Goal: Task Accomplishment & Management: Complete application form

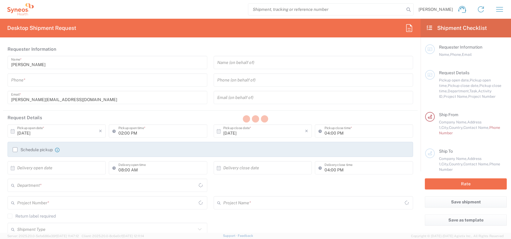
type input "3235"
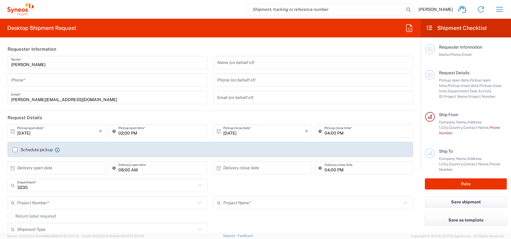
type input "Serbia"
type input "Syneos Health d.o.o. Beograd-Serbia"
click at [80, 81] on input "tel" at bounding box center [107, 80] width 192 height 11
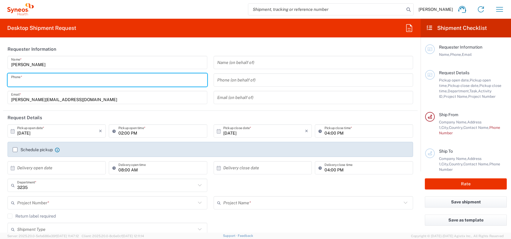
type input "+38162601514"
type input "+381641553322"
type input "Syneos Health"
type input "Starine Novaka 23"
type input "Belgrade"
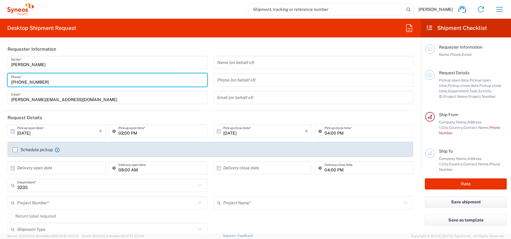
type input "[GEOGRAPHIC_DATA]"
type input "11060"
type input "+38162601514"
type input "[PERSON_NAME][EMAIL_ADDRESS][DOMAIN_NAME]"
click at [199, 66] on input "[PERSON_NAME]" at bounding box center [107, 62] width 192 height 11
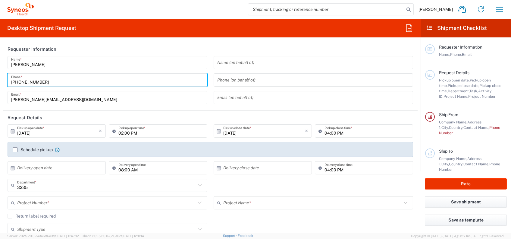
click at [150, 66] on input "[PERSON_NAME]" at bounding box center [107, 62] width 192 height 11
click at [119, 80] on input "+38162601514" at bounding box center [107, 80] width 192 height 11
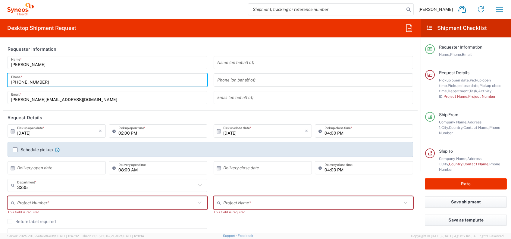
click at [184, 50] on header "Requester Information" at bounding box center [210, 49] width 414 height 14
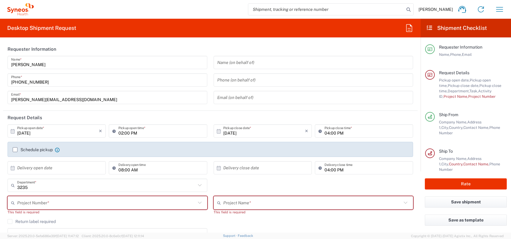
drag, startPoint x: 41, startPoint y: 129, endPoint x: 32, endPoint y: 130, distance: 9.4
click at [42, 129] on input "[DATE]" at bounding box center [58, 131] width 82 height 11
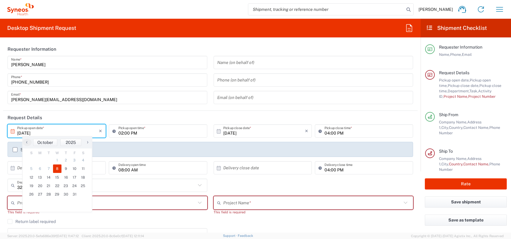
click at [31, 130] on input "[DATE]" at bounding box center [58, 131] width 82 height 11
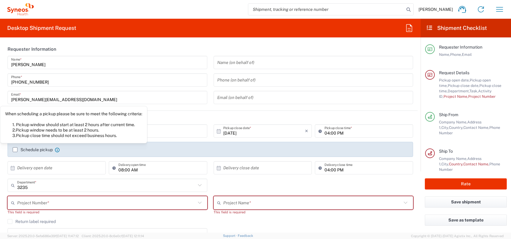
drag, startPoint x: 49, startPoint y: 148, endPoint x: 3, endPoint y: 149, distance: 45.8
click at [48, 148] on label "Schedule pickup" at bounding box center [33, 149] width 40 height 5
click at [15, 149] on input "Schedule pickup" at bounding box center [15, 149] width 0 height 0
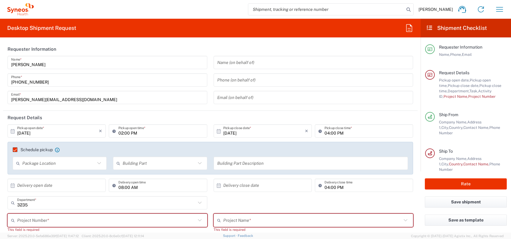
drag, startPoint x: 49, startPoint y: 132, endPoint x: 58, endPoint y: 130, distance: 8.7
click at [50, 132] on input "[DATE]" at bounding box center [58, 131] width 82 height 11
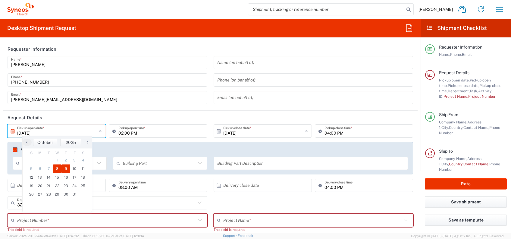
click at [66, 164] on span "9" at bounding box center [65, 168] width 9 height 8
type input "10/09/2025"
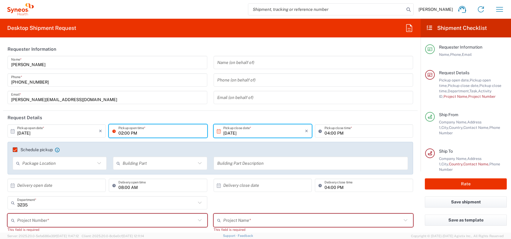
click at [142, 133] on input "02:00 PM" at bounding box center [160, 131] width 85 height 11
click at [132, 132] on input "09:00 PM" at bounding box center [160, 131] width 85 height 11
type input "09:00 AM"
drag, startPoint x: 333, startPoint y: 144, endPoint x: 329, endPoint y: 130, distance: 14.3
click at [334, 144] on div "Schedule pickup When scheduling a pickup please be sure to meet the following c…" at bounding box center [210, 158] width 405 height 33
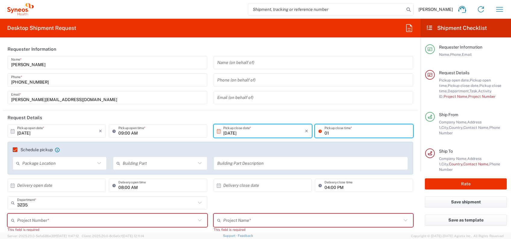
type input "01:00 PM"
click at [320, 152] on div "Schedule pickup When scheduling a pickup please be sure to meet the following c…" at bounding box center [211, 152] width 402 height 10
click at [125, 115] on header "Request Details" at bounding box center [210, 118] width 414 height 14
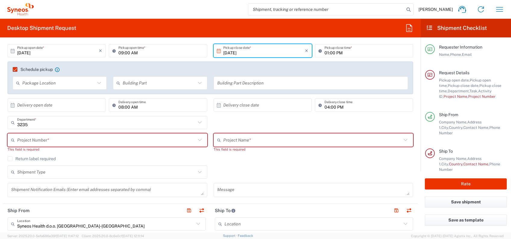
drag, startPoint x: 92, startPoint y: 131, endPoint x: 87, endPoint y: 136, distance: 6.4
click at [92, 131] on div "3235 Department * 3235 3000 3100 3109 3110 3111 3112 3125 3130 3135 3136 3150 3…" at bounding box center [108, 124] width 206 height 17
click at [88, 136] on input "text" at bounding box center [106, 140] width 179 height 11
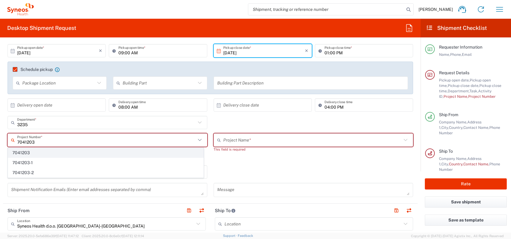
type input "7041203"
click at [27, 154] on span "7041203" at bounding box center [105, 152] width 195 height 9
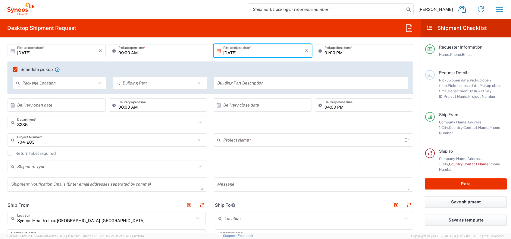
type input "Teva 7041203"
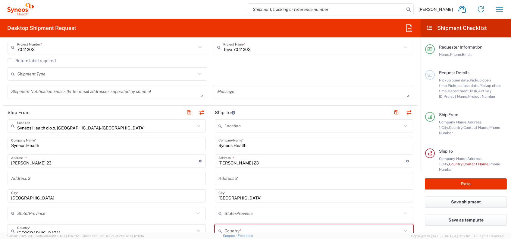
scroll to position [201, 0]
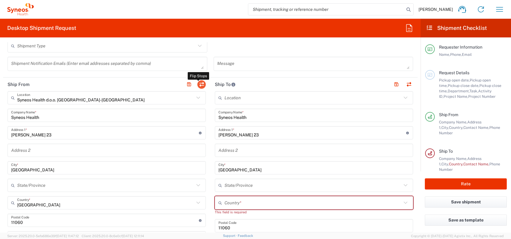
click at [199, 84] on button "button" at bounding box center [201, 84] width 8 height 8
type input "+38162601514"
type input "Syneos Health d.o.o. [GEOGRAPHIC_DATA]-[GEOGRAPHIC_DATA]"
type input "[GEOGRAPHIC_DATA]"
type input "[PERSON_NAME]"
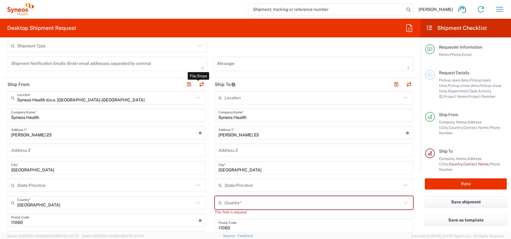
type input "+381641553322"
type input "EORI"
type input "VAT"
type input "109932826"
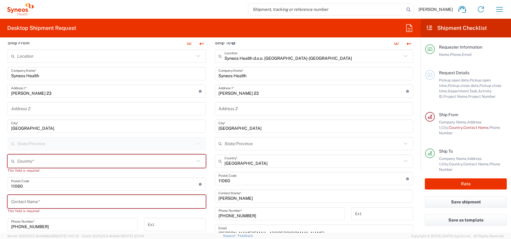
scroll to position [281, 0]
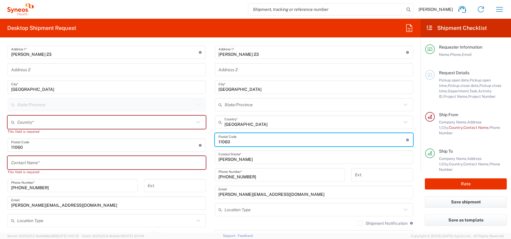
click at [377, 141] on input "undefined" at bounding box center [312, 139] width 188 height 11
click at [395, 139] on input "undefined" at bounding box center [312, 139] width 188 height 11
type input "1"
click at [413, 145] on form "Requester Information Luka Trajkovic Name * +38162601514 Phone * luka.trajkovic…" at bounding box center [210, 137] width 420 height 190
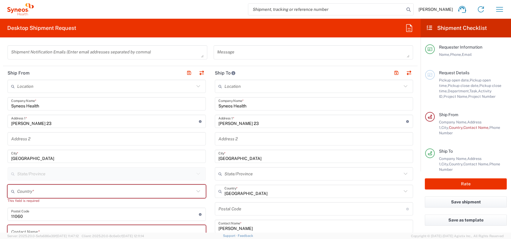
scroll to position [201, 0]
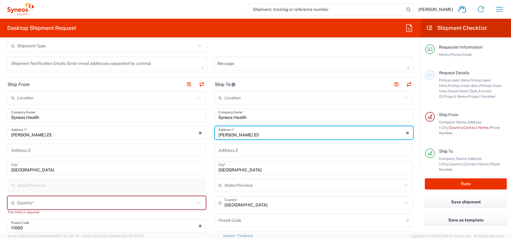
click at [280, 133] on input "Starine Novaka 23" at bounding box center [312, 132] width 188 height 11
drag, startPoint x: 280, startPoint y: 133, endPoint x: 296, endPoint y: 133, distance: 16.3
click at [280, 133] on input "Starine Novaka 23" at bounding box center [312, 132] width 188 height 11
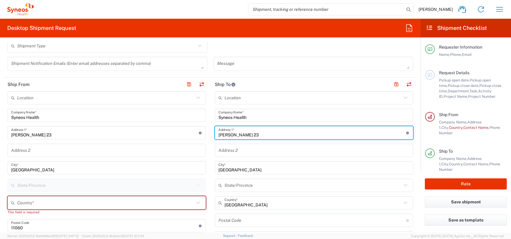
click at [280, 133] on input "Starine Novaka 23" at bounding box center [312, 132] width 188 height 11
type input "Dostojevskog 18"
click at [372, 170] on input "Belgrade" at bounding box center [313, 167] width 191 height 11
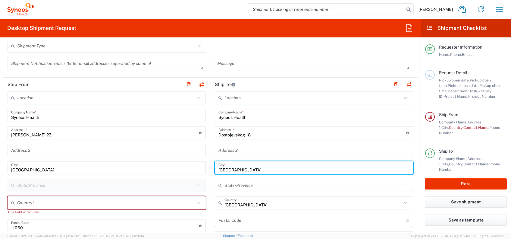
click at [369, 171] on input "Belgrade" at bounding box center [313, 167] width 191 height 11
click at [368, 171] on input "Belgrade" at bounding box center [313, 167] width 191 height 11
type input "Krusevac"
click at [410, 202] on main "Location Addison Whitney LLC-Morrisvile NC US Barcelona-Syneos Health BioSector…" at bounding box center [313, 217] width 207 height 253
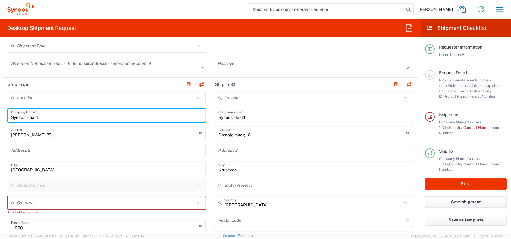
click at [127, 117] on input "Syneos Health" at bounding box center [106, 115] width 191 height 11
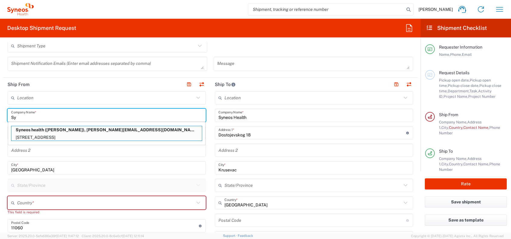
type input "S"
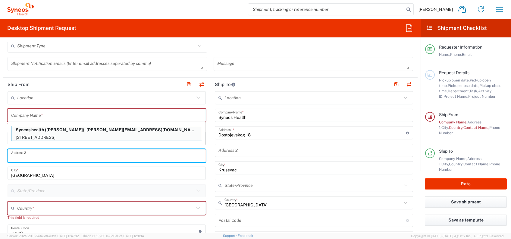
drag, startPoint x: 101, startPoint y: 154, endPoint x: 99, endPoint y: 158, distance: 5.1
click at [102, 153] on input "text" at bounding box center [106, 155] width 191 height 11
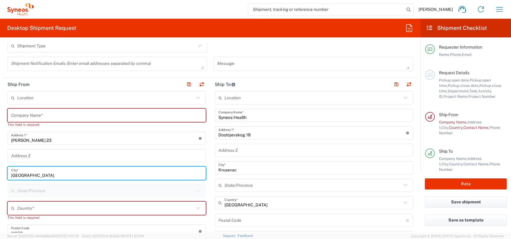
drag, startPoint x: 86, startPoint y: 176, endPoint x: -2, endPoint y: 173, distance: 88.0
click at [0, 173] on html "Luka Trajkovic Home Shipment estimator Shipment tracking Desktop shipment reque…" at bounding box center [255, 119] width 511 height 239
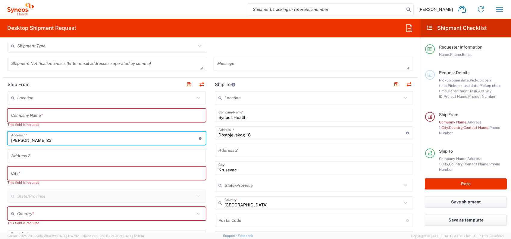
drag, startPoint x: 76, startPoint y: 137, endPoint x: 51, endPoint y: 137, distance: 24.4
click at [32, 133] on input "Starine Novaka 23" at bounding box center [105, 138] width 188 height 11
click at [22, 131] on div "Starine Novaka 23 Address 1 * For cross streets use street names with '&' or 'a…" at bounding box center [107, 137] width 198 height 13
type input "StarinNovaka 23"
drag, startPoint x: 51, startPoint y: 138, endPoint x: -2, endPoint y: 138, distance: 53.0
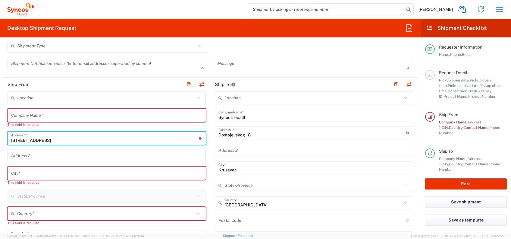
click at [0, 138] on html "Luka Trajkovic Home Shipment estimator Shipment tracking Desktop shipment reque…" at bounding box center [255, 119] width 511 height 239
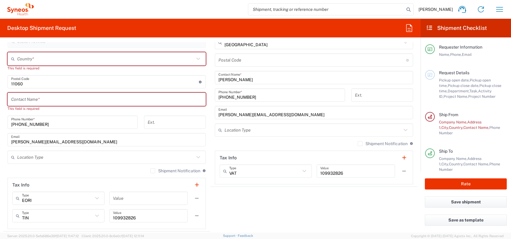
scroll to position [361, 0]
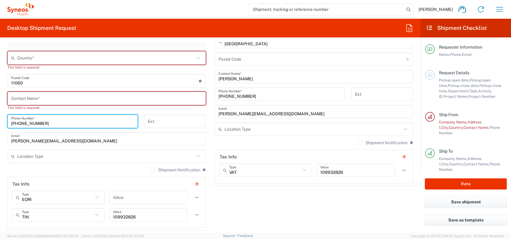
drag, startPoint x: 47, startPoint y: 123, endPoint x: 1, endPoint y: 127, distance: 45.7
click at [1, 127] on form "Requester Information Luka Trajkovic Name * +38162601514 Phone * luka.trajkovic…" at bounding box center [210, 137] width 420 height 190
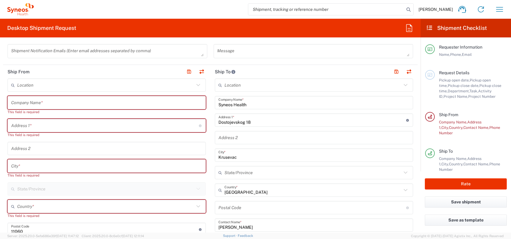
scroll to position [201, 0]
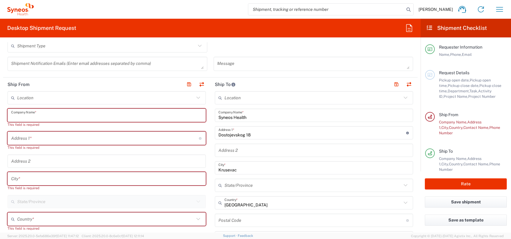
paste input "Institut za zdravstvenu zaštitu majke i deteta Srbije Dr Vukan Čupić"
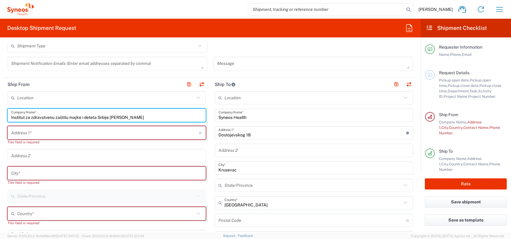
type input "Institut za zdravstvenu zaštitu majke i deteta Srbije Dr Vukan Čupić"
click at [108, 132] on input "text" at bounding box center [105, 132] width 188 height 11
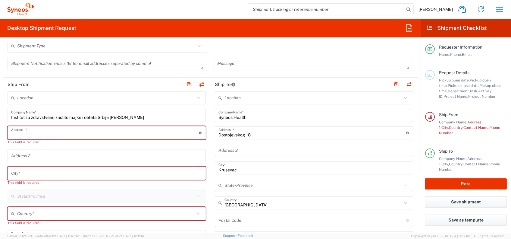
paste input "Radoja Dakića 6-8"
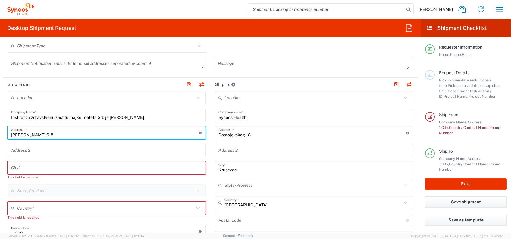
type input "Radoja Dakića 6-8"
click at [49, 168] on input "text" at bounding box center [106, 167] width 191 height 11
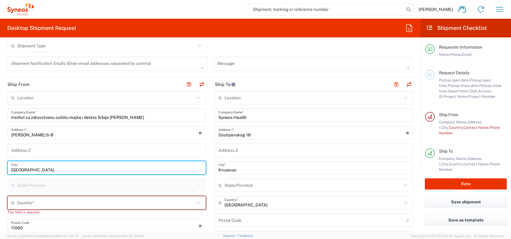
type input "Belgrade"
click at [39, 198] on input "text" at bounding box center [105, 202] width 177 height 11
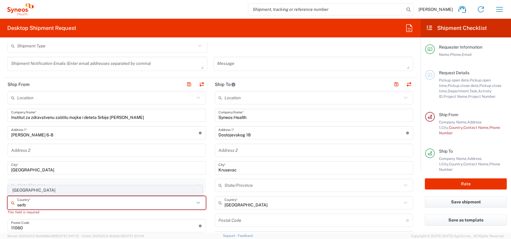
click at [30, 192] on span "[GEOGRAPHIC_DATA]" at bounding box center [105, 189] width 194 height 9
type input "[GEOGRAPHIC_DATA]"
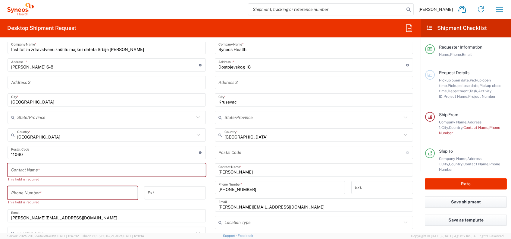
scroll to position [281, 0]
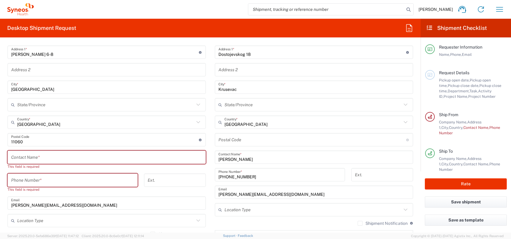
click at [22, 143] on input "undefined" at bounding box center [105, 139] width 188 height 11
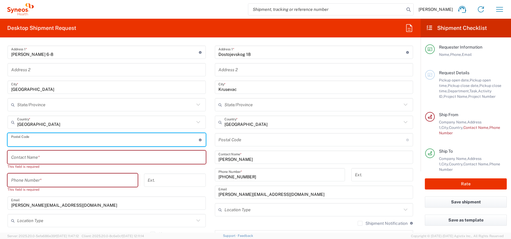
click at [30, 159] on input "text" at bounding box center [106, 157] width 191 height 11
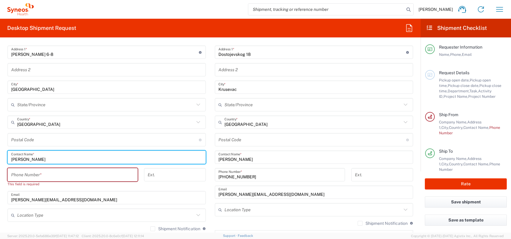
type input "Aleksandar Sovtic"
click at [60, 171] on input "tel" at bounding box center [72, 174] width 123 height 11
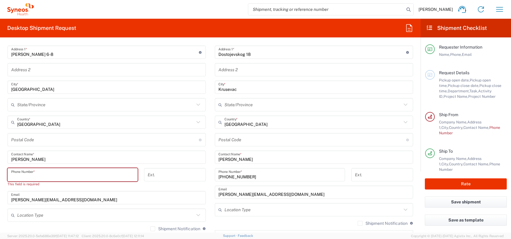
type input "0641553322"
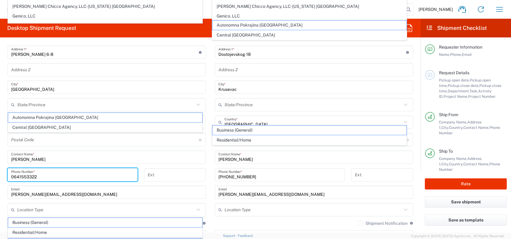
scroll to position [434, 0]
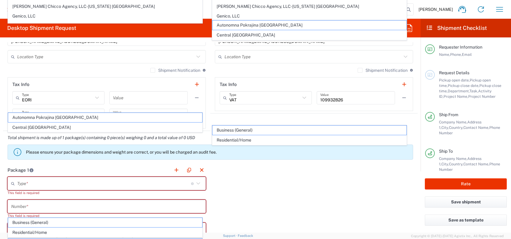
click at [287, 185] on div "Package 1 Type * Material used to package goods Envelope Large Box Medium Box P…" at bounding box center [210, 240] width 414 height 154
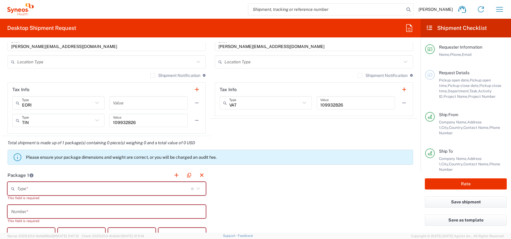
scroll to position [353, 0]
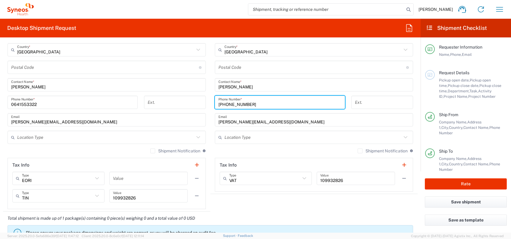
drag, startPoint x: 252, startPoint y: 101, endPoint x: 199, endPoint y: 102, distance: 52.7
click at [199, 102] on div "Ship From Location Addison Whitney LLC-Morrisvile NC US Barcelona-Syneos Health…" at bounding box center [210, 68] width 414 height 286
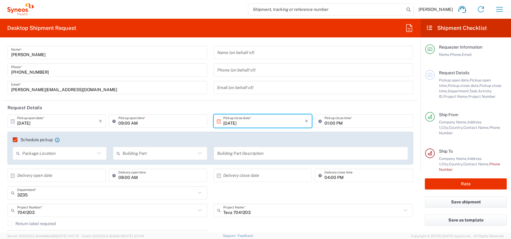
scroll to position [0, 0]
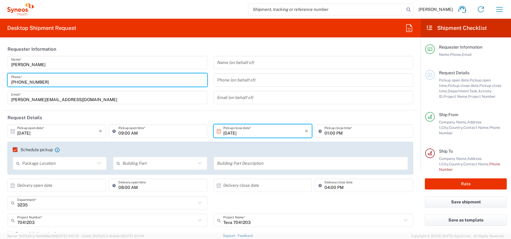
click at [48, 81] on input "+38162601514" at bounding box center [107, 80] width 192 height 11
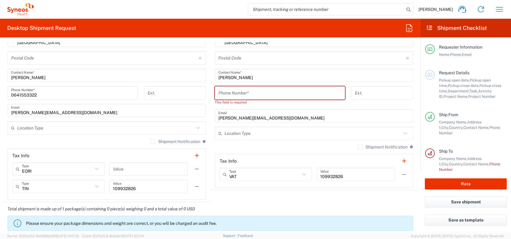
scroll to position [321, 0]
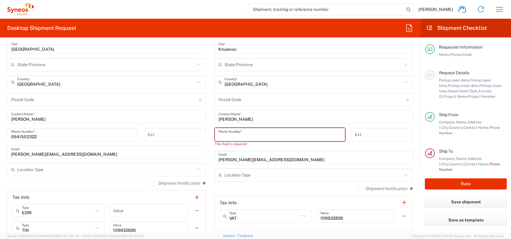
paste input "+38162601514"
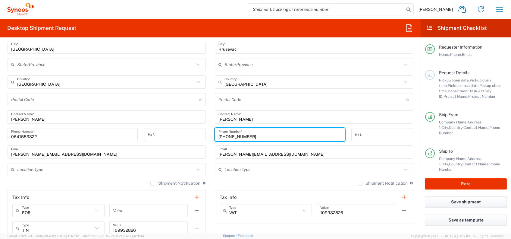
type input "+38162601514"
drag, startPoint x: 12, startPoint y: 136, endPoint x: 25, endPoint y: 150, distance: 19.4
click at [12, 136] on input "0641553322" at bounding box center [72, 134] width 123 height 11
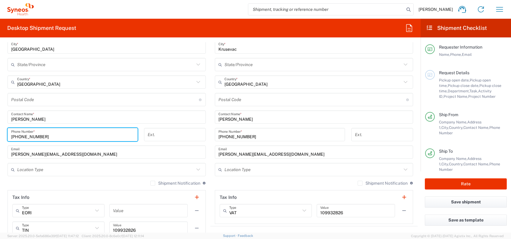
type input "+381641553322"
click at [222, 184] on div "Shipment Notification If checked, a shipment notification email will be sent to…" at bounding box center [314, 185] width 198 height 10
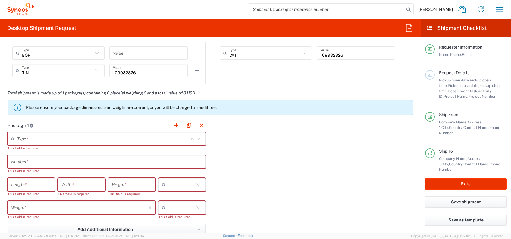
scroll to position [482, 0]
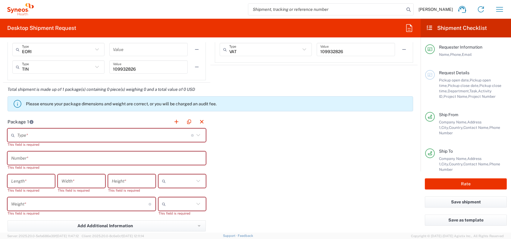
click at [97, 132] on input "text" at bounding box center [104, 135] width 174 height 11
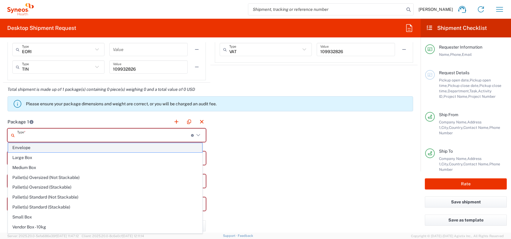
click at [80, 145] on span "Envelope" at bounding box center [105, 147] width 194 height 9
type input "Envelope"
type input "1"
type input "9.5"
type input "12.5"
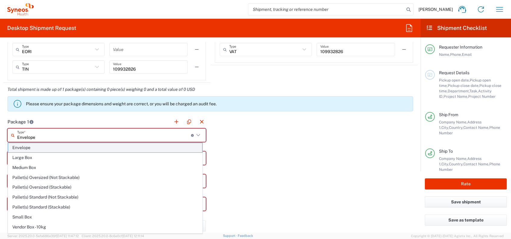
type input "0.25"
type input "in"
type input "0.45"
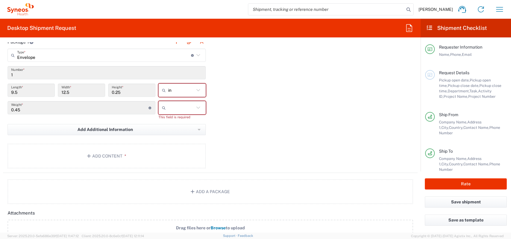
scroll to position [562, 0]
click at [183, 96] on div "in in cm ft" at bounding box center [182, 91] width 50 height 17
click at [184, 96] on div "in in cm ft" at bounding box center [182, 91] width 50 height 17
click at [186, 92] on input "text" at bounding box center [181, 90] width 26 height 10
click at [177, 109] on span "cm" at bounding box center [179, 111] width 45 height 9
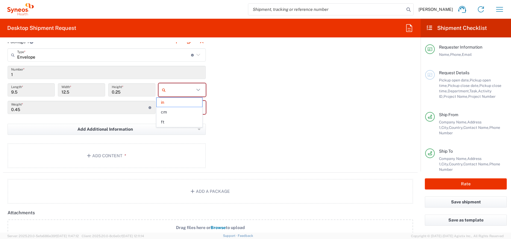
type input "24.13"
type input "31.75"
type input "0.64"
type input "cm"
click at [177, 109] on input "text" at bounding box center [181, 107] width 26 height 10
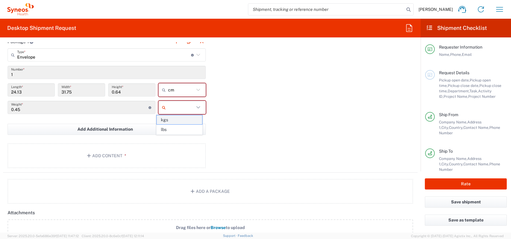
click at [169, 121] on span "kgs" at bounding box center [179, 119] width 45 height 9
type input "kgs"
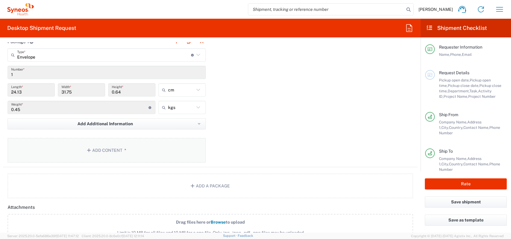
click at [131, 138] on button "Add Content *" at bounding box center [107, 150] width 198 height 25
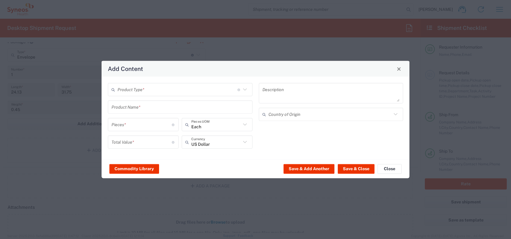
click at [132, 93] on input "text" at bounding box center [177, 89] width 120 height 11
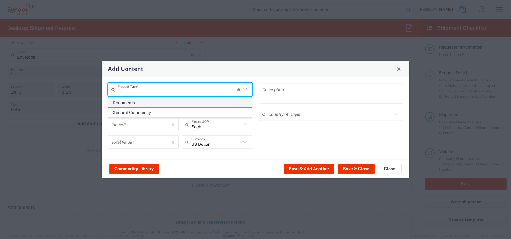
click at [130, 98] on li "Documents" at bounding box center [180, 103] width 144 height 10
type input "Documents"
type input "1"
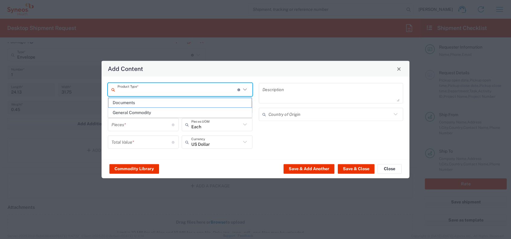
type textarea "Documents"
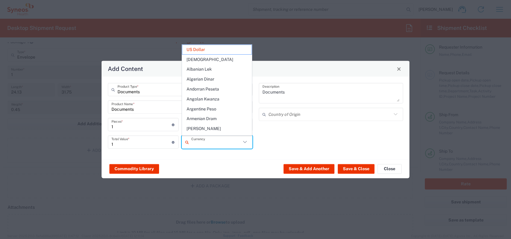
click at [213, 145] on input "text" at bounding box center [216, 141] width 50 height 11
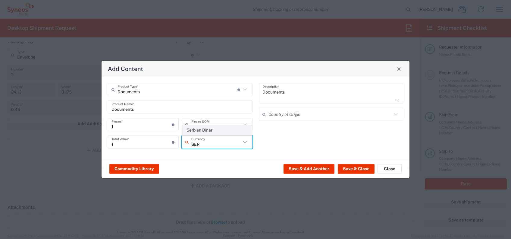
click at [187, 130] on span "Serbian Dinar" at bounding box center [217, 129] width 70 height 9
type input "Serbian Dinar"
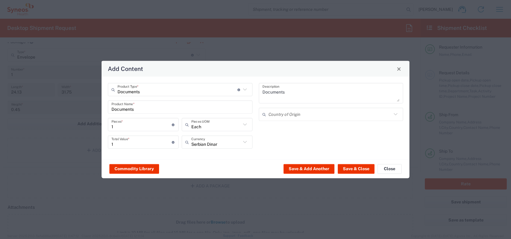
click at [322, 120] on div "Documents Description Country of Origin" at bounding box center [330, 118] width 151 height 70
click at [318, 118] on input "text" at bounding box center [329, 114] width 123 height 11
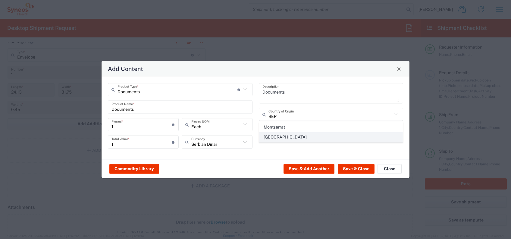
click at [276, 135] on span "[GEOGRAPHIC_DATA]" at bounding box center [330, 136] width 143 height 9
type input "[GEOGRAPHIC_DATA]"
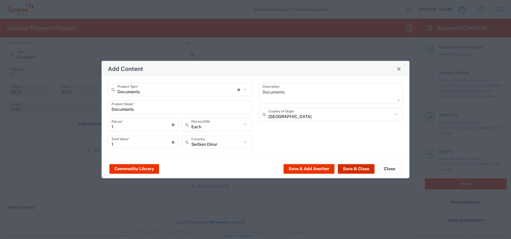
click at [345, 164] on button "Save & Close" at bounding box center [356, 169] width 37 height 10
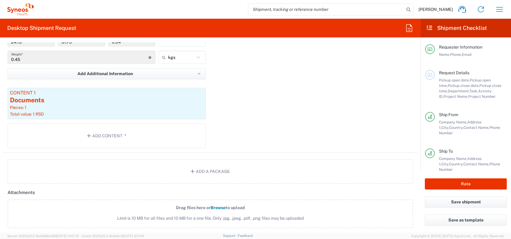
scroll to position [738, 0]
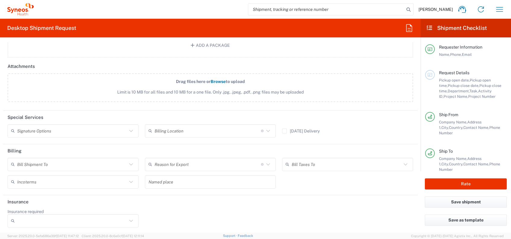
click at [75, 160] on input "text" at bounding box center [72, 164] width 110 height 11
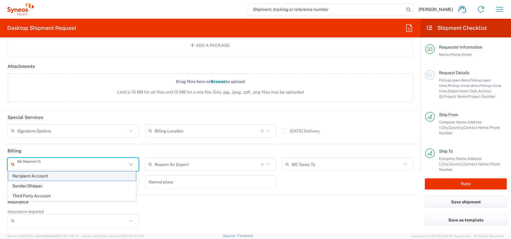
click at [44, 177] on span "Recipient Account" at bounding box center [72, 175] width 128 height 9
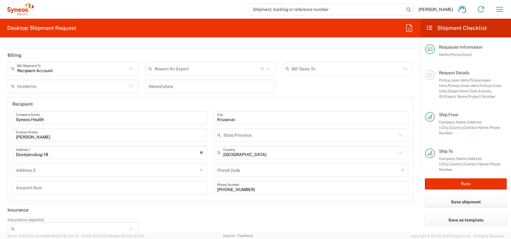
scroll to position [842, 0]
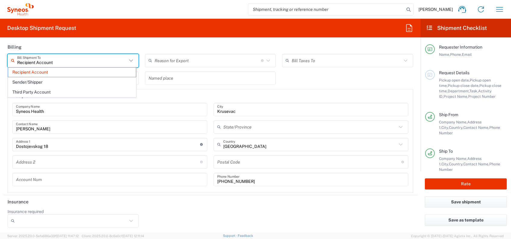
click at [68, 59] on input "Recipient Account" at bounding box center [72, 60] width 110 height 11
click at [50, 92] on span "Third Party Account" at bounding box center [72, 91] width 128 height 9
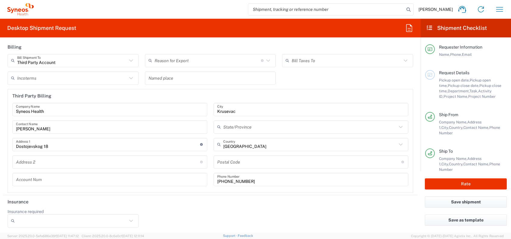
click at [58, 58] on input "Third Party Account" at bounding box center [72, 60] width 110 height 11
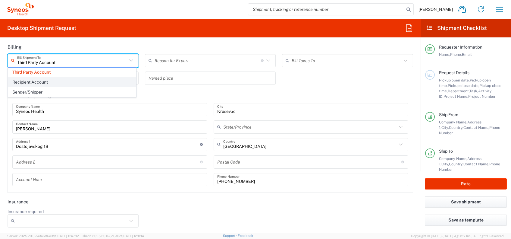
click at [43, 80] on span "Recipient Account" at bounding box center [72, 81] width 128 height 9
type input "Recipient Account"
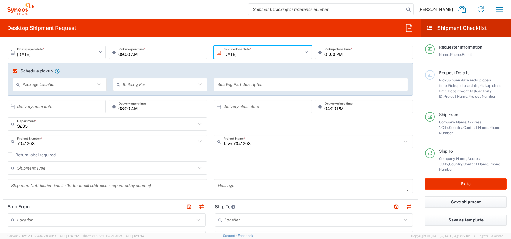
scroll to position [39, 0]
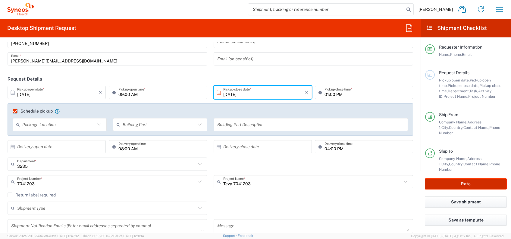
click at [467, 186] on button "Rate" at bounding box center [466, 183] width 82 height 11
type input "7041203"
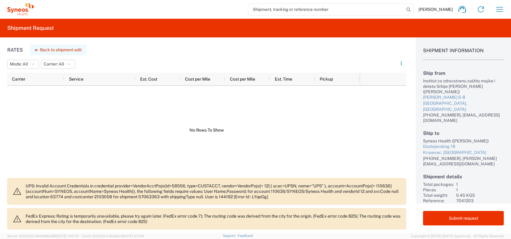
click at [52, 51] on button "Back to shipment edit" at bounding box center [58, 50] width 56 height 11
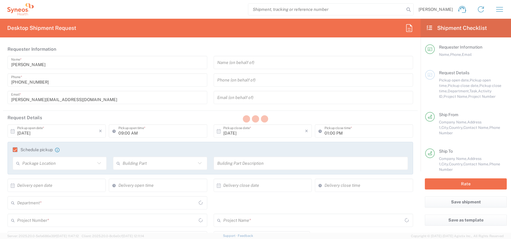
type input "3235"
type input "7041203"
type input "Teva 7041203"
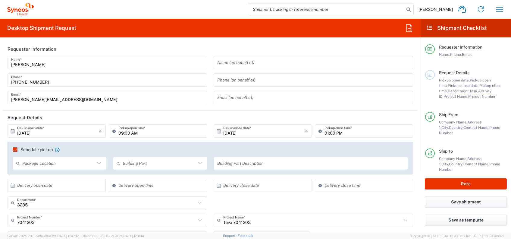
type input "Envelope"
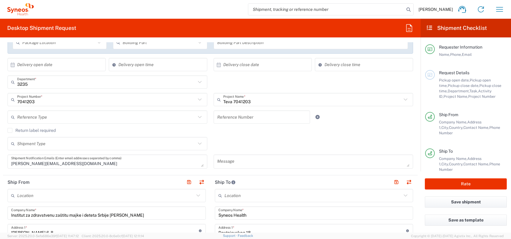
scroll to position [80, 0]
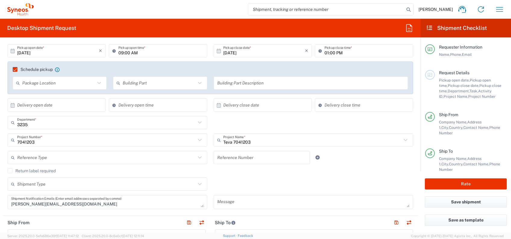
click at [16, 170] on label "Return label required" at bounding box center [32, 170] width 48 height 5
click at [10, 170] on input "Return label required" at bounding box center [10, 170] width 0 height 0
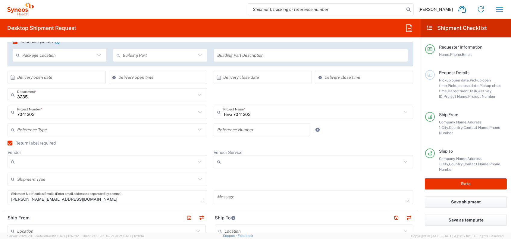
scroll to position [120, 0]
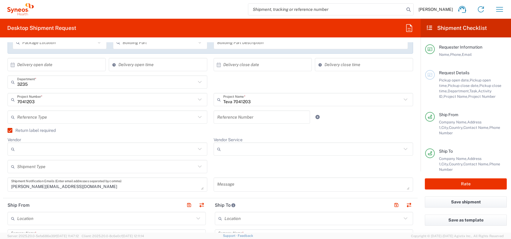
click at [13, 130] on label "Return label required" at bounding box center [32, 130] width 48 height 5
click at [7, 130] on input "Return label required" at bounding box center [7, 130] width 0 height 0
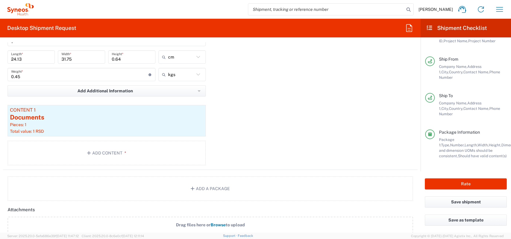
scroll to position [602, 0]
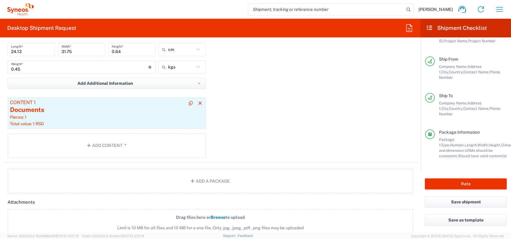
click at [99, 110] on div "Documents" at bounding box center [106, 109] width 193 height 9
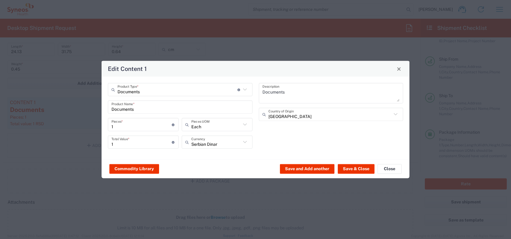
click at [143, 96] on div "Documents Product Type * Document: Paper document generated internally by Syneo…" at bounding box center [180, 89] width 145 height 13
click at [144, 104] on span "Documents" at bounding box center [179, 102] width 143 height 9
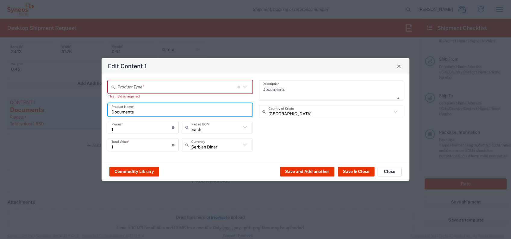
click at [142, 104] on input "Documents" at bounding box center [179, 109] width 137 height 11
click at [147, 90] on input "text" at bounding box center [177, 86] width 120 height 11
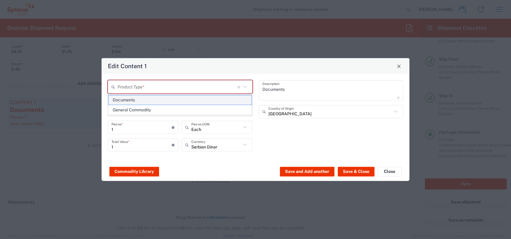
click at [136, 101] on span "Documents" at bounding box center [179, 99] width 143 height 9
type input "Documents"
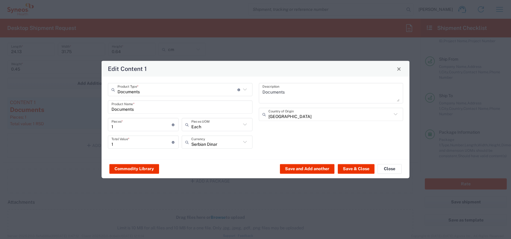
click at [135, 107] on input "Documents" at bounding box center [179, 107] width 137 height 11
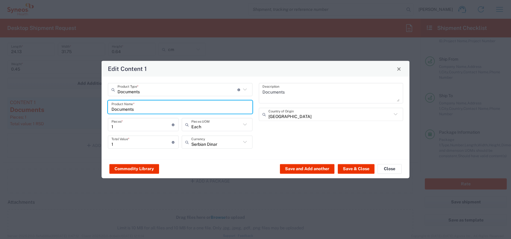
click at [279, 143] on div "Documents Description Serbia Country of Origin" at bounding box center [330, 118] width 151 height 70
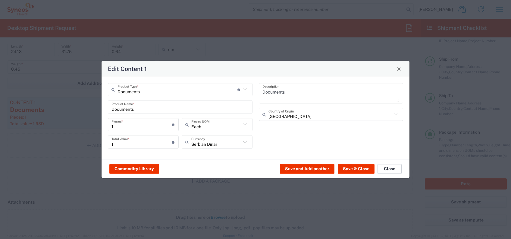
click at [381, 170] on button "Close" at bounding box center [389, 169] width 24 height 10
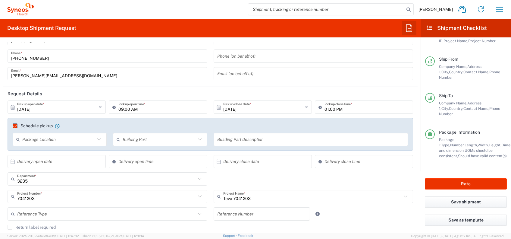
scroll to position [0, 0]
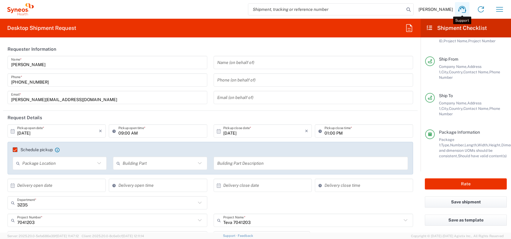
click at [463, 5] on icon at bounding box center [462, 10] width 10 height 10
click at [501, 15] on button "button" at bounding box center [499, 9] width 14 height 14
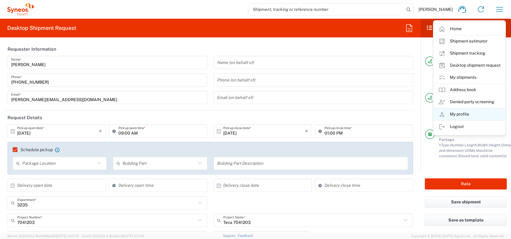
click at [471, 113] on link "My profile" at bounding box center [469, 114] width 72 height 12
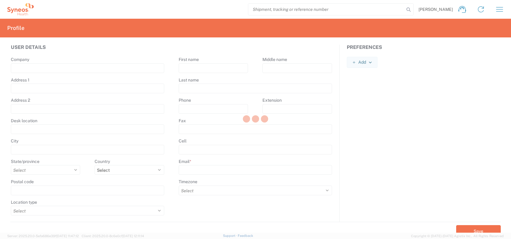
type input "Syneos Health"
type input "Starine Novaka 23"
type input "Belgrade"
select select
select select "RS"
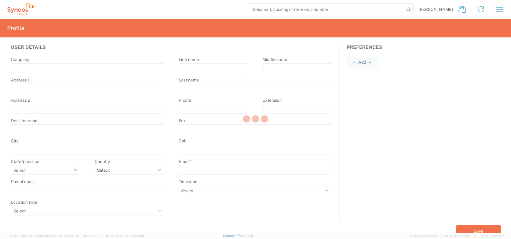
type input "11060"
select select
type input "Luka"
type input "Trajkovic"
type input "[PERSON_NAME][EMAIL_ADDRESS][DOMAIN_NAME]"
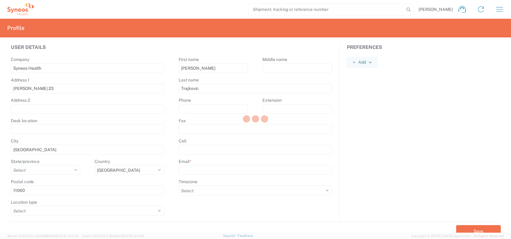
select select
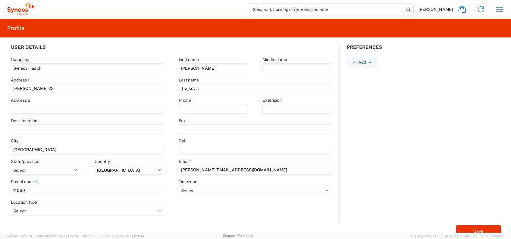
drag, startPoint x: 78, startPoint y: 89, endPoint x: -2, endPoint y: 122, distance: 86.3
click at [0, 122] on html "Luka Trajkovic Home Shipment estimator Shipment tracking Desktop shipment reque…" at bounding box center [255, 119] width 511 height 239
type input "Dostojevskog 18"
type input "0604152030"
click at [214, 107] on input "0604152030" at bounding box center [213, 109] width 69 height 10
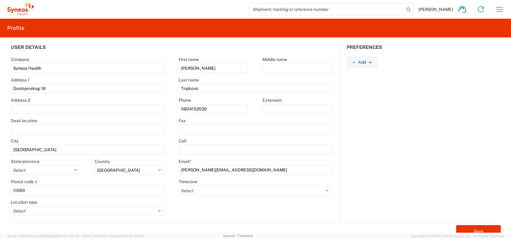
drag, startPoint x: 216, startPoint y: 107, endPoint x: 162, endPoint y: 114, distance: 54.4
click at [162, 114] on div "User details Company Syneos Health Address 1 Dostojevskog 18 Address 2 Desk loc…" at bounding box center [256, 133] width 504 height 177
click at [184, 110] on input "text" at bounding box center [213, 109] width 69 height 10
type input "062601514"
click at [200, 208] on div "First name Luka Middle name Last name Trajkovic Phone 062601514 Extension Fax C…" at bounding box center [255, 133] width 168 height 177
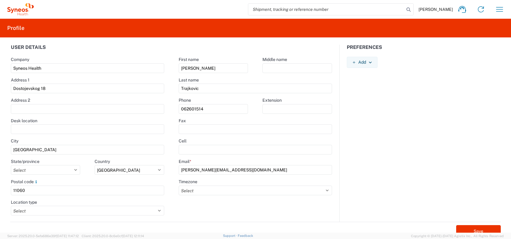
drag, startPoint x: 56, startPoint y: 190, endPoint x: -2, endPoint y: 191, distance: 58.1
click at [0, 191] on html "Luka Trajkovic Home Shipment estimator Shipment tracking Desktop shipment reque…" at bounding box center [255, 119] width 511 height 239
click at [36, 181] on icon at bounding box center [36, 181] width 5 height 5
click at [33, 192] on input "text" at bounding box center [88, 190] width 154 height 10
type input "37000"
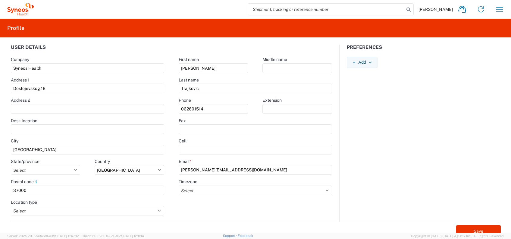
click at [200, 220] on div "First name Luka Middle name Last name Trajkovic Phone 062601514 Extension Fax C…" at bounding box center [255, 133] width 168 height 177
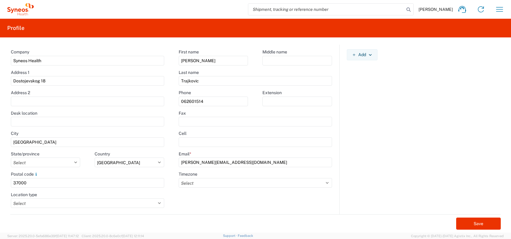
scroll to position [12, 0]
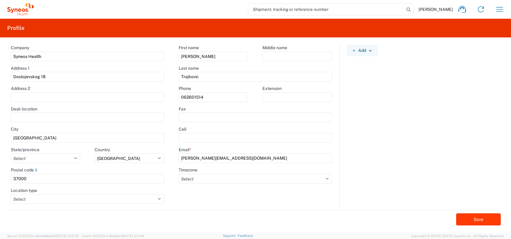
click at [472, 222] on button "Save" at bounding box center [478, 219] width 45 height 12
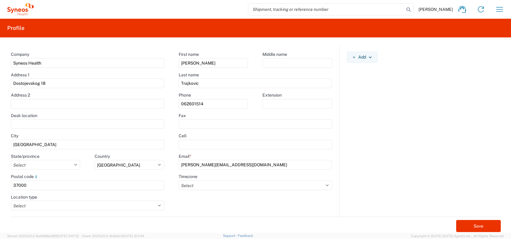
scroll to position [0, 0]
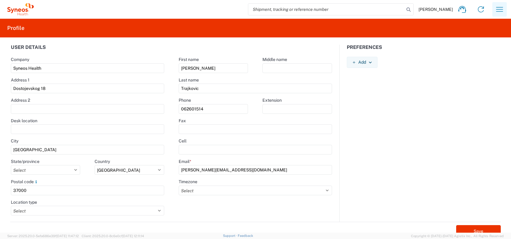
click at [495, 11] on icon "button" at bounding box center [500, 10] width 10 height 10
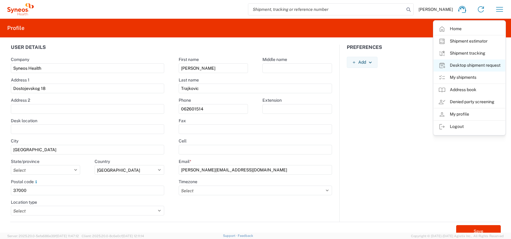
click at [461, 67] on link "Desktop shipment request" at bounding box center [469, 65] width 72 height 12
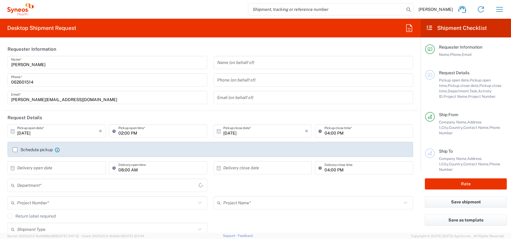
type input "3235"
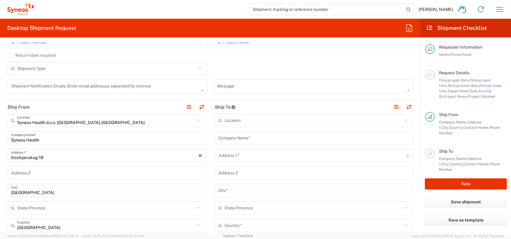
scroll to position [201, 0]
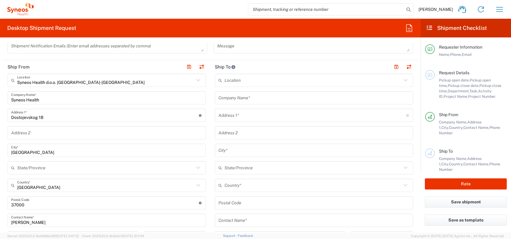
click at [42, 152] on input "Belgrade" at bounding box center [106, 150] width 191 height 11
click at [502, 7] on icon "button" at bounding box center [499, 9] width 7 height 5
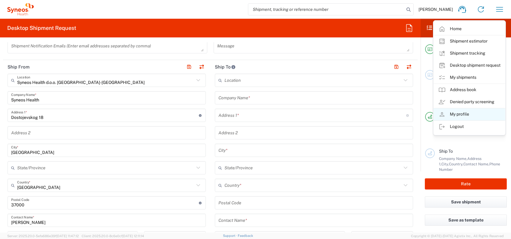
click at [450, 111] on link "My profile" at bounding box center [469, 114] width 72 height 12
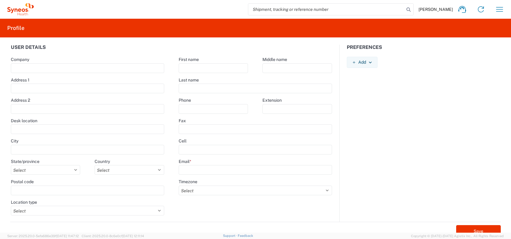
type input "Syneos Health"
type input "Dostojevskog 18"
type input "Belgrade"
select select
select select "RS"
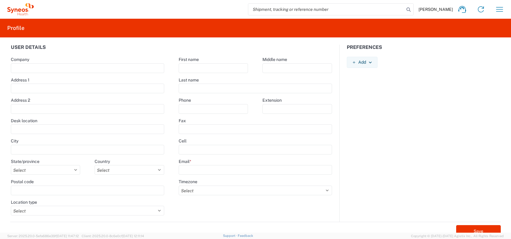
type input "37000"
select select
type input "Luka"
type input "Trajkovic"
type input "062601514"
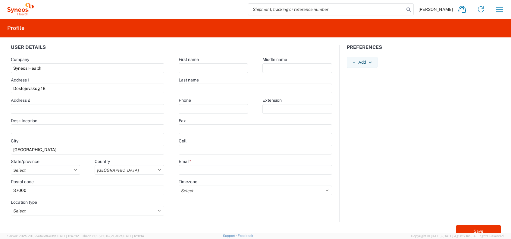
type input "[PERSON_NAME][EMAIL_ADDRESS][DOMAIN_NAME]"
select select
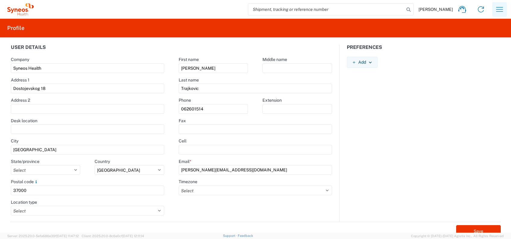
click at [499, 10] on icon "button" at bounding box center [500, 10] width 10 height 10
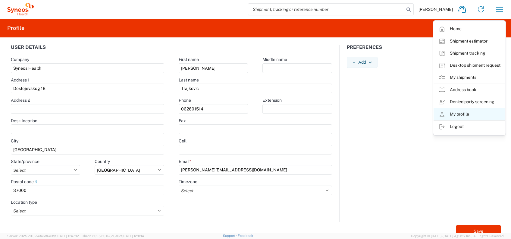
click at [455, 113] on link "My profile" at bounding box center [469, 114] width 72 height 12
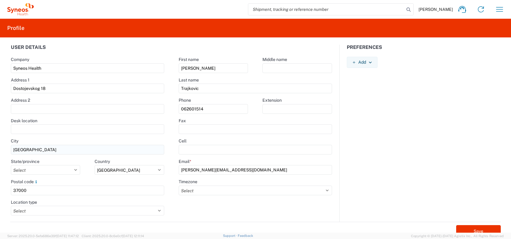
click at [66, 148] on input "Belgrade" at bounding box center [88, 150] width 154 height 10
type input "Krusevac"
click at [412, 131] on div "Preferences Add AIR Default Dimensions UOM Code AIR Default Weight UOM Code AIR…" at bounding box center [423, 133] width 168 height 177
click at [471, 229] on button "Save" at bounding box center [478, 231] width 45 height 12
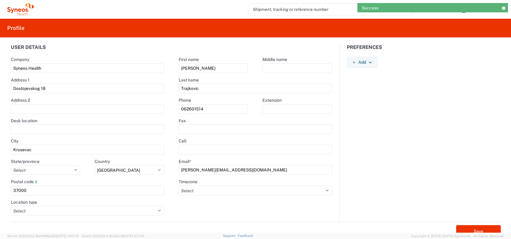
click at [424, 104] on div "Preferences Add AIR Default Dimensions UOM Code AIR Default Weight UOM Code AIR…" at bounding box center [423, 133] width 168 height 177
click at [501, 6] on div "Success" at bounding box center [432, 7] width 151 height 9
click at [504, 7] on icon at bounding box center [503, 7] width 4 height 3
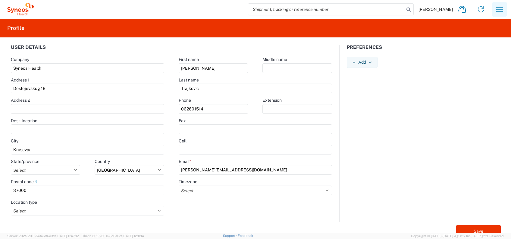
click at [502, 12] on icon "button" at bounding box center [500, 10] width 10 height 10
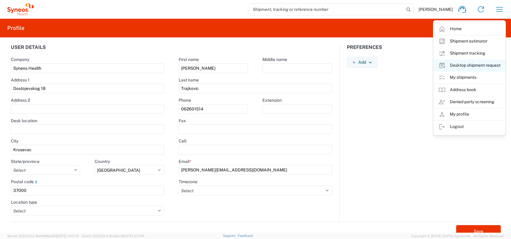
click at [458, 68] on link "Desktop shipment request" at bounding box center [469, 65] width 72 height 12
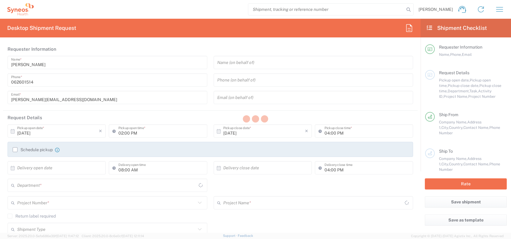
type input "3235"
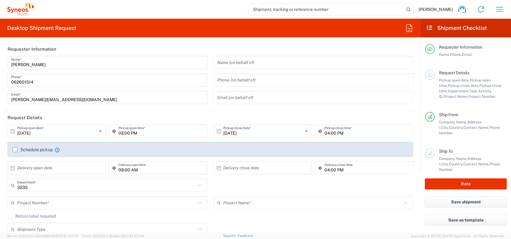
click at [12, 148] on div "Schedule pickup When scheduling a pickup please be sure to meet the following c…" at bounding box center [211, 152] width 402 height 10
click at [13, 149] on label "Schedule pickup" at bounding box center [33, 149] width 40 height 5
click at [15, 149] on input "Schedule pickup" at bounding box center [15, 149] width 0 height 0
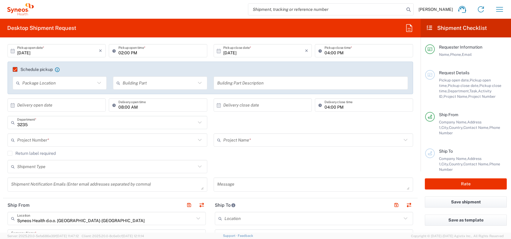
scroll to position [161, 0]
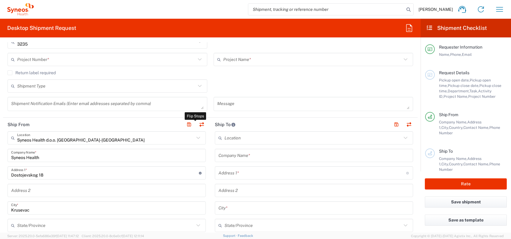
drag, startPoint x: 197, startPoint y: 123, endPoint x: 217, endPoint y: 117, distance: 20.4
click at [198, 124] on button "button" at bounding box center [201, 124] width 8 height 8
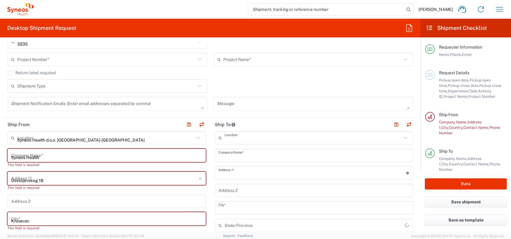
type input "EORI"
type input "Syneos Health d.o.o. [GEOGRAPHIC_DATA]-[GEOGRAPHIC_DATA]"
type input "Syneos Health"
type input "Dostojevskog 18"
type input "Krusevac"
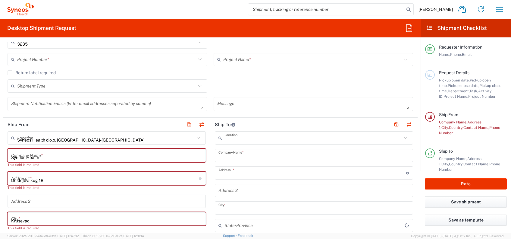
type input "[GEOGRAPHIC_DATA]"
type input "37000"
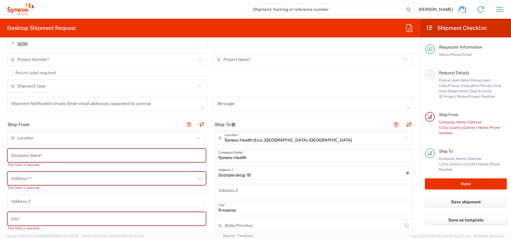
type input "[PERSON_NAME]"
type input "062601514"
type input "[PERSON_NAME][EMAIL_ADDRESS][DOMAIN_NAME]"
type input "TIN"
type input "109932826"
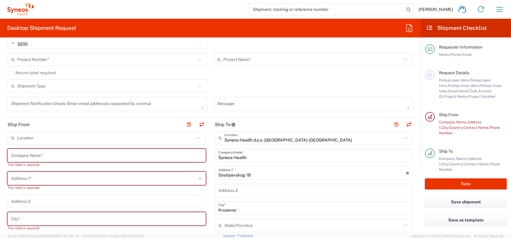
click at [115, 136] on input "text" at bounding box center [105, 138] width 177 height 11
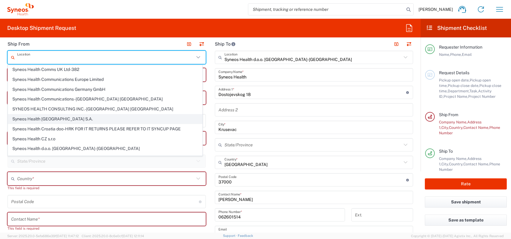
scroll to position [510, 0]
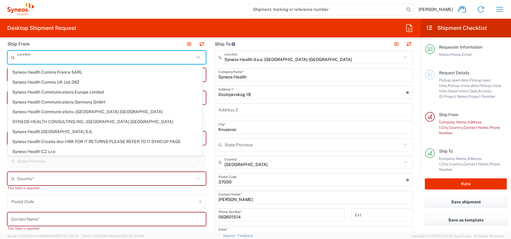
click at [72, 156] on span "Syneos Health d.o.o. [GEOGRAPHIC_DATA]-[GEOGRAPHIC_DATA]" at bounding box center [105, 160] width 194 height 9
type input "Syneos Health d.o.o. [GEOGRAPHIC_DATA]-[GEOGRAPHIC_DATA]"
type input "Syneos Health d.o.o. Beograd"
type input "Starine Novaka 23"
type input "Belgrade"
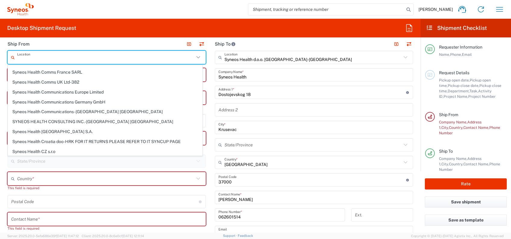
type input "[GEOGRAPHIC_DATA]"
type input "11060"
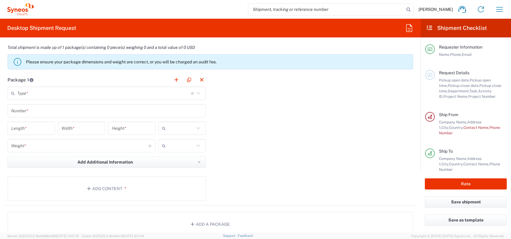
scroll to position [522, 0]
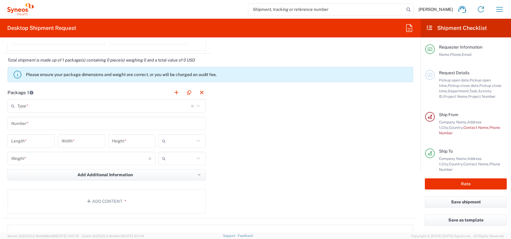
click at [89, 107] on input "text" at bounding box center [104, 106] width 174 height 11
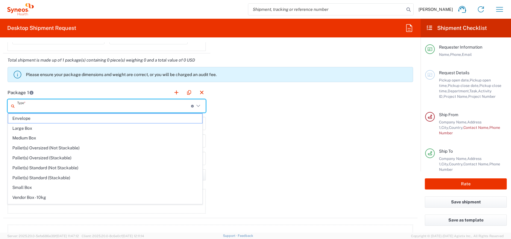
click at [66, 115] on span "Envelope" at bounding box center [105, 118] width 194 height 9
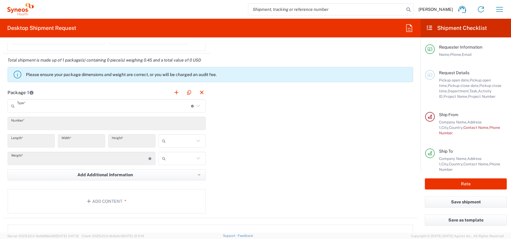
type input "Envelope"
type input "1"
type input "9.5"
type input "12.5"
type input "0.25"
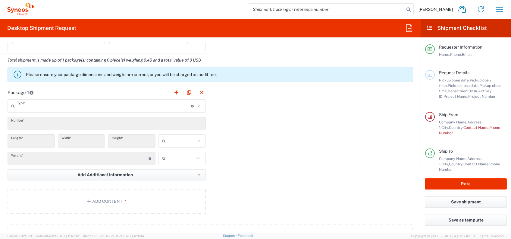
type input "in"
type input "0.45"
click at [168, 146] on div "in" at bounding box center [181, 140] width 47 height 13
click at [169, 156] on span "in" at bounding box center [179, 152] width 45 height 9
drag, startPoint x: 166, startPoint y: 160, endPoint x: 165, endPoint y: 147, distance: 12.7
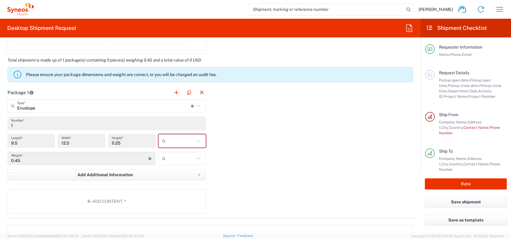
click at [165, 161] on div at bounding box center [181, 158] width 47 height 13
click at [165, 142] on icon at bounding box center [165, 141] width 6 height 10
click at [178, 139] on input "text" at bounding box center [181, 141] width 26 height 10
click at [176, 150] on span "cm" at bounding box center [179, 152] width 45 height 9
type input "24.13"
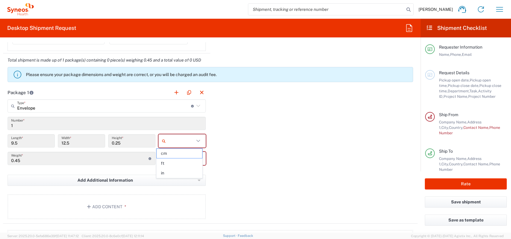
type input "31.75"
type input "0.64"
type input "cm"
click at [173, 154] on input "text" at bounding box center [181, 158] width 26 height 10
click at [173, 171] on span "kgs" at bounding box center [179, 170] width 45 height 9
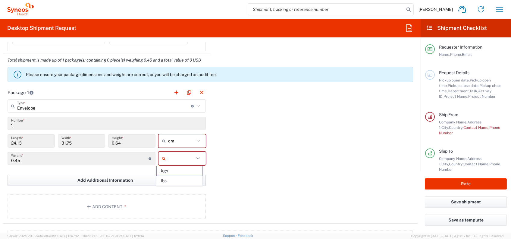
type input "kgs"
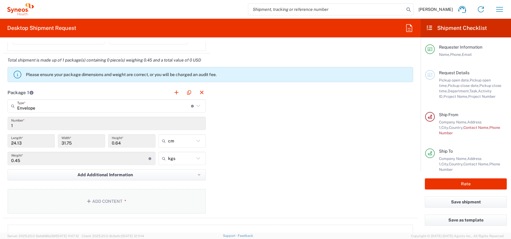
click at [125, 198] on button "Add Content *" at bounding box center [107, 201] width 198 height 25
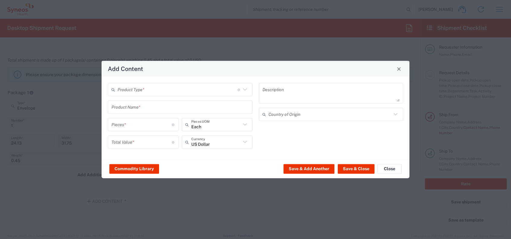
click at [211, 99] on div "Product Type * Document: Paper document generated internally by Syneos, a clien…" at bounding box center [180, 118] width 151 height 70
click at [209, 96] on div "Product Type * Document: Paper document generated internally by Syneos, a clien…" at bounding box center [180, 89] width 145 height 13
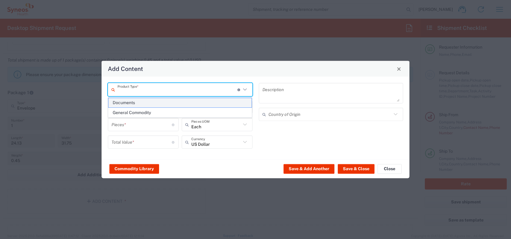
click at [129, 99] on span "Documents" at bounding box center [179, 102] width 143 height 9
type input "Documents"
type input "1"
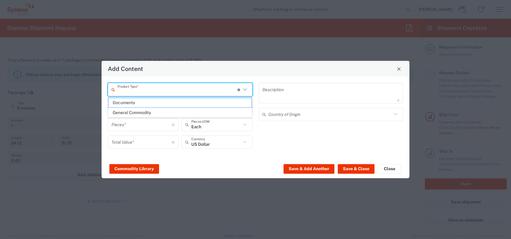
type textarea "Documents"
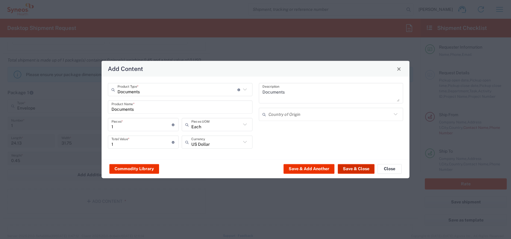
click at [359, 166] on button "Save & Close" at bounding box center [356, 169] width 37 height 10
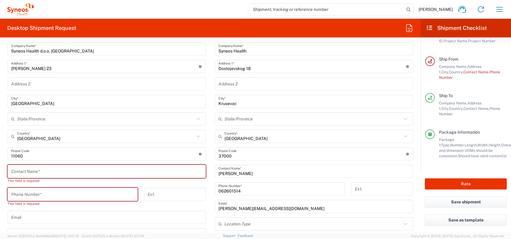
scroll to position [267, 0]
click at [72, 167] on input "text" at bounding box center [106, 171] width 191 height 11
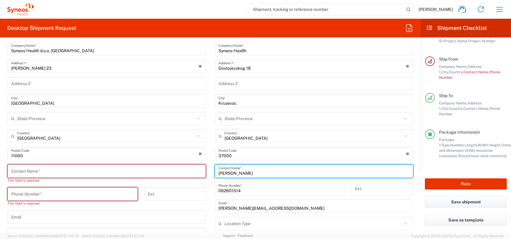
drag, startPoint x: 250, startPoint y: 173, endPoint x: 205, endPoint y: 173, distance: 44.9
click at [205, 173] on div "Ship From Syneos Health d.o.o. Beograd-Serbia Location Syneos Health d.o.o. Beo…" at bounding box center [210, 159] width 414 height 297
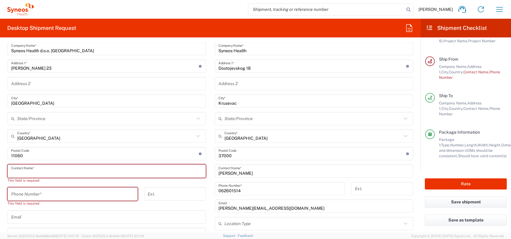
paste input "[PERSON_NAME]"
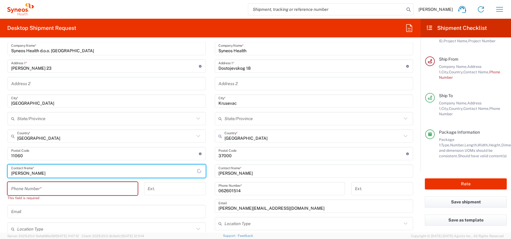
type input "[PERSON_NAME]"
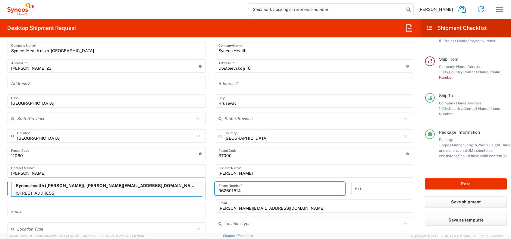
drag, startPoint x: 242, startPoint y: 190, endPoint x: 230, endPoint y: 171, distance: 22.3
click at [212, 189] on div "062601514 Phone Number *" at bounding box center [280, 190] width 136 height 17
click at [36, 208] on input "text" at bounding box center [106, 211] width 191 height 11
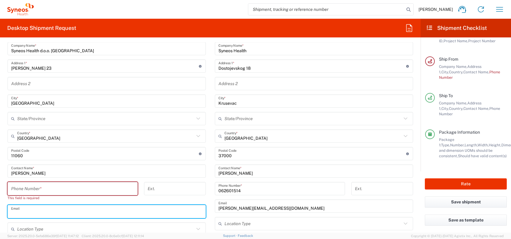
drag, startPoint x: 306, startPoint y: 115, endPoint x: 298, endPoint y: 115, distance: 8.4
click at [306, 114] on input "text" at bounding box center [312, 118] width 177 height 11
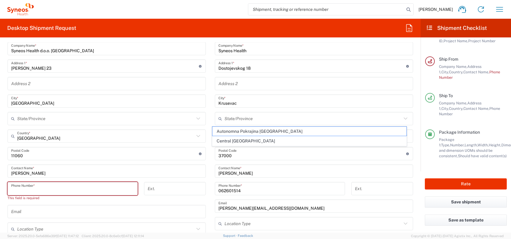
click at [68, 189] on input "tel" at bounding box center [72, 188] width 123 height 11
paste input "062601514"
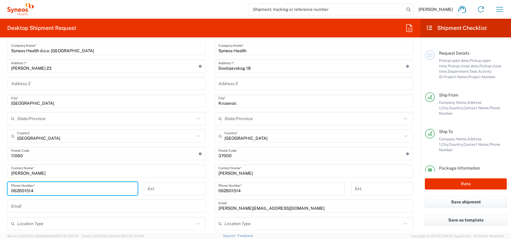
scroll to position [0, 0]
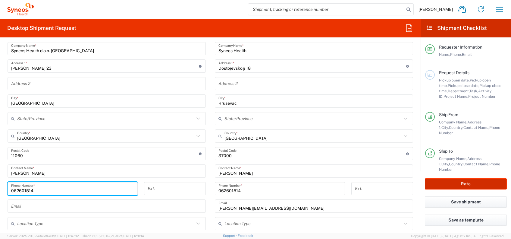
type input "062601514"
click at [448, 180] on button "Rate" at bounding box center [466, 183] width 82 height 11
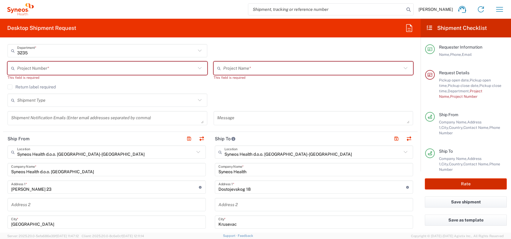
scroll to position [72, 0]
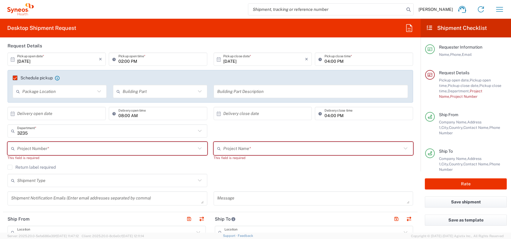
click at [82, 145] on input "text" at bounding box center [106, 148] width 179 height 11
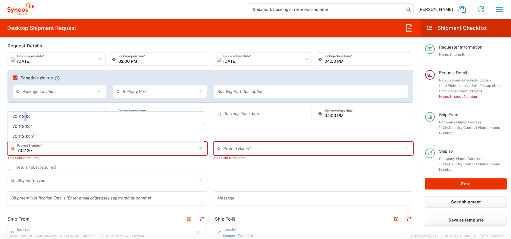
click at [27, 113] on span "7041203" at bounding box center [105, 116] width 195 height 9
type input "7041203"
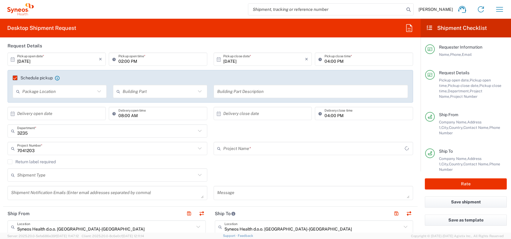
type input "Teva 7041203"
click at [469, 184] on button "Rate" at bounding box center [466, 183] width 82 height 11
type input "7041203"
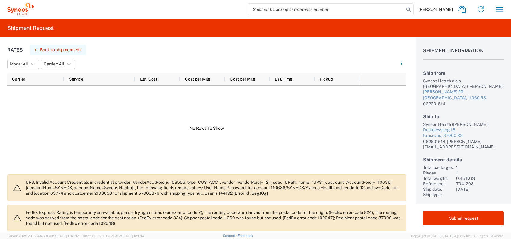
click at [46, 48] on button "Back to shipment edit" at bounding box center [58, 50] width 56 height 11
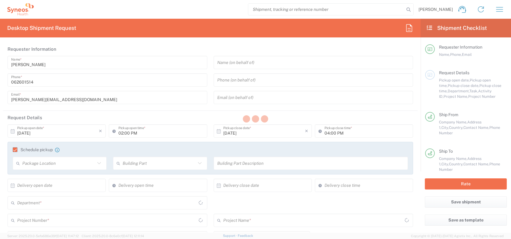
type input "3235"
type input "7041203"
type input "Teva 7041203"
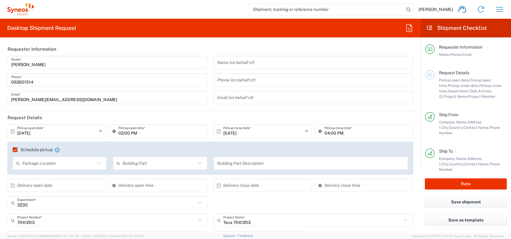
type input "Envelope"
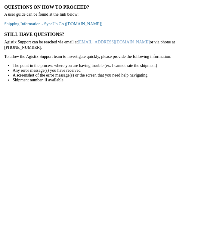
click at [59, 24] on link "Shipping Information - SyncUp Go (staffbase.com)" at bounding box center [53, 24] width 98 height 5
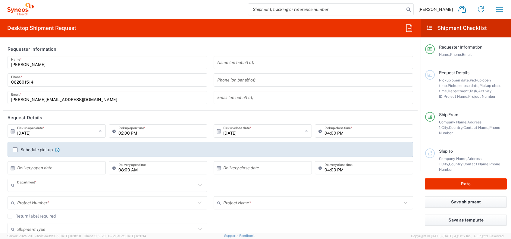
type input "3235"
type input "[GEOGRAPHIC_DATA]"
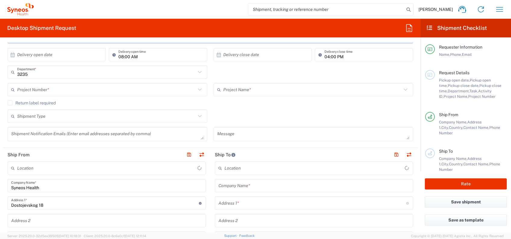
scroll to position [120, 0]
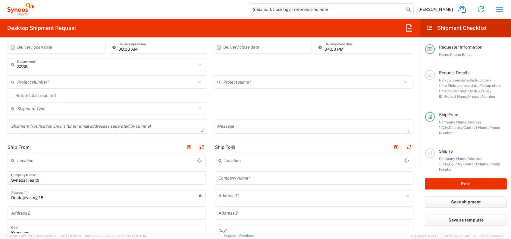
type input "Syneos Health d.o.o. [GEOGRAPHIC_DATA]-[GEOGRAPHIC_DATA]"
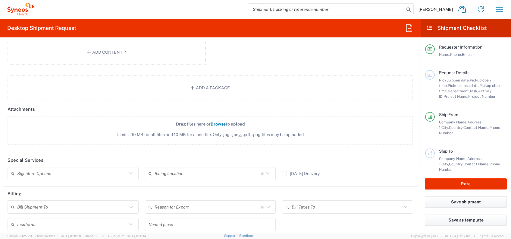
scroll to position [685, 0]
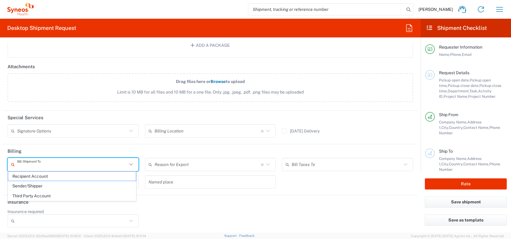
click at [49, 165] on input "text" at bounding box center [72, 164] width 110 height 11
click at [39, 197] on span "Third Party Account" at bounding box center [72, 195] width 128 height 9
type input "Third Party Account"
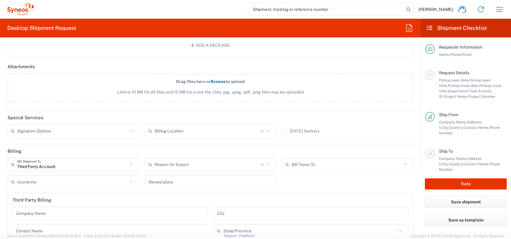
scroll to position [765, 0]
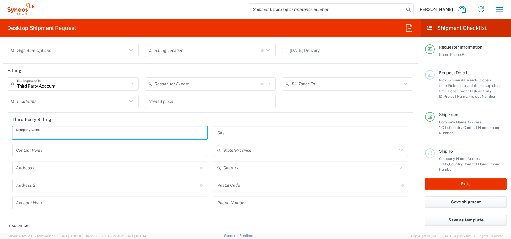
click at [74, 131] on input "text" at bounding box center [110, 132] width 188 height 11
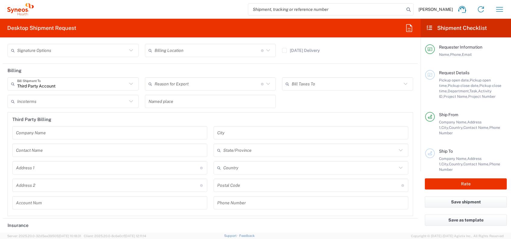
click at [114, 192] on div "Company Name Contact Name Address 1 For cross streets use street names with '&'…" at bounding box center [109, 169] width 201 height 87
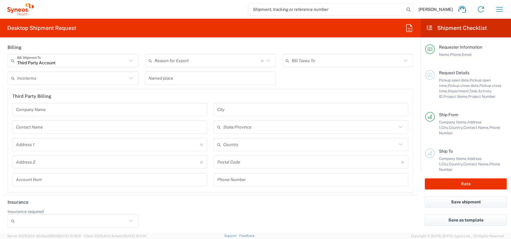
scroll to position [588, 0]
